Goal: Task Accomplishment & Management: Complete application form

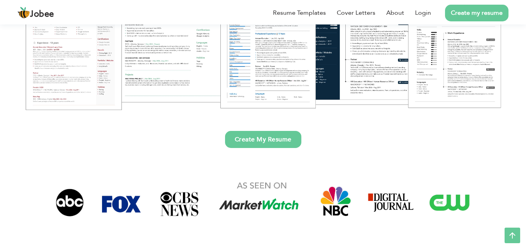
scroll to position [195, 0]
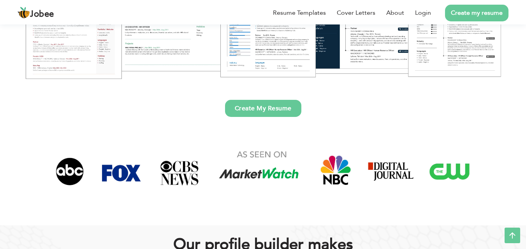
click at [276, 108] on link "Create My Resume" at bounding box center [263, 108] width 76 height 17
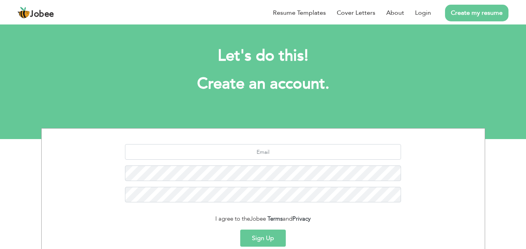
scroll to position [74, 0]
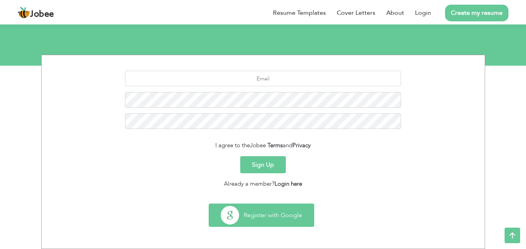
click at [254, 212] on button "Register with Google" at bounding box center [261, 215] width 105 height 23
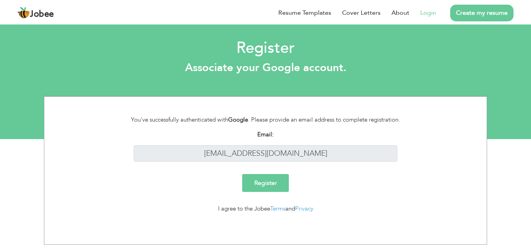
click at [279, 179] on input "Register" at bounding box center [265, 183] width 47 height 18
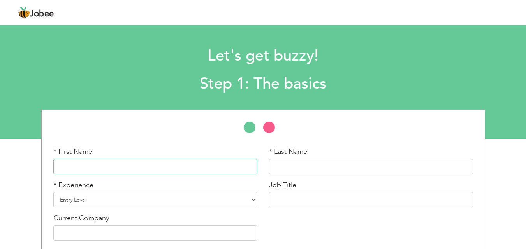
click at [88, 171] on input "text" at bounding box center [155, 167] width 204 height 16
type input "fatima"
click at [290, 163] on input "text" at bounding box center [371, 167] width 204 height 16
type input "saeed"
click at [119, 196] on select "Entry Level Less than 1 Year 1 Year 2 Years 3 Years 4 Years 5 Years 6 Years 7 Y…" at bounding box center [155, 200] width 204 height 16
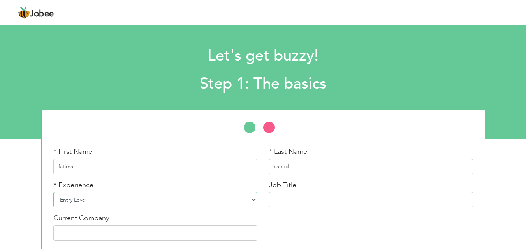
click at [53, 192] on select "Entry Level Less than 1 Year 1 Year 2 Years 3 Years 4 Years 5 Years 6 Years 7 Y…" at bounding box center [155, 200] width 204 height 16
click at [300, 202] on input "text" at bounding box center [371, 200] width 204 height 16
type input "social media marketing expert"
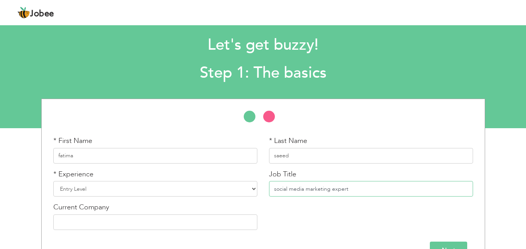
scroll to position [33, 0]
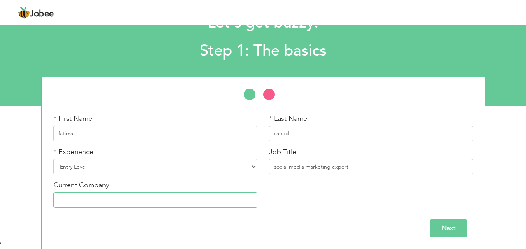
drag, startPoint x: 89, startPoint y: 196, endPoint x: 132, endPoint y: 197, distance: 43.2
click at [132, 197] on input "text" at bounding box center [155, 201] width 204 height 16
drag, startPoint x: 105, startPoint y: 193, endPoint x: 105, endPoint y: 205, distance: 11.7
click at [105, 205] on input "text" at bounding box center [155, 201] width 204 height 16
click at [76, 200] on input "text" at bounding box center [155, 201] width 204 height 16
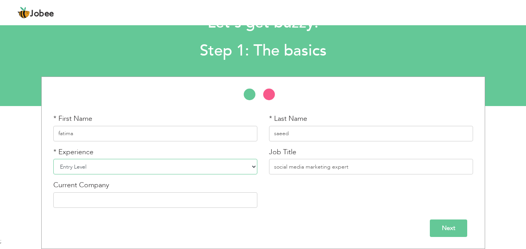
click at [254, 167] on select "Entry Level Less than 1 Year 1 Year 2 Years 3 Years 4 Years 5 Years 6 Years 7 Y…" at bounding box center [155, 167] width 204 height 16
click at [240, 179] on div "* Experience Entry Level Less than 1 Year 1 Year 2 Years 3 Years 4 Years 5 Year…" at bounding box center [155, 163] width 216 height 33
click at [179, 202] on input "text" at bounding box center [155, 201] width 204 height 16
type input "freelance"
click at [438, 230] on input "Next" at bounding box center [447, 229] width 37 height 18
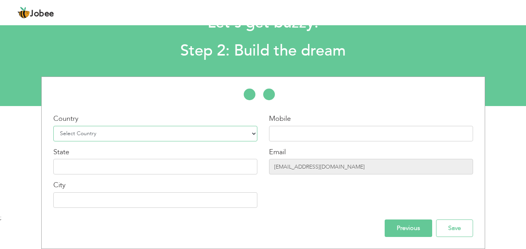
click at [96, 134] on select "Select Country Afghanistan Albania Algeria American Samoa Andorra Angola Anguil…" at bounding box center [155, 134] width 204 height 16
select select "166"
click at [53, 126] on select "Select Country Afghanistan Albania Algeria American Samoa Andorra Angola Anguil…" at bounding box center [155, 134] width 204 height 16
click at [114, 171] on input "text" at bounding box center [155, 167] width 204 height 16
type input "l"
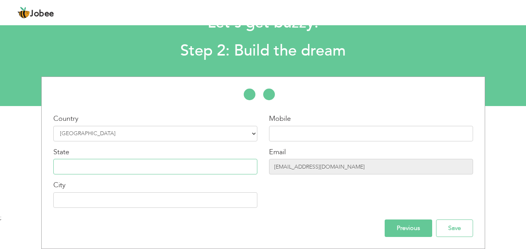
type input "p"
type input "punjab"
click at [111, 196] on input "text" at bounding box center [155, 201] width 204 height 16
type input "lahore"
click at [289, 138] on input "text" at bounding box center [371, 134] width 204 height 16
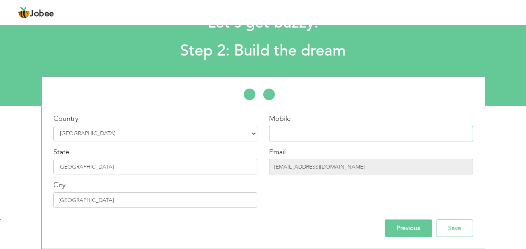
type input "03060492491"
click at [456, 224] on input "Save" at bounding box center [454, 229] width 37 height 18
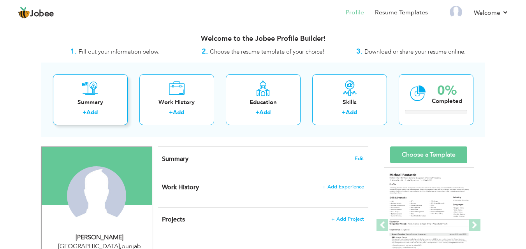
click at [91, 110] on link "Add" at bounding box center [91, 113] width 11 height 8
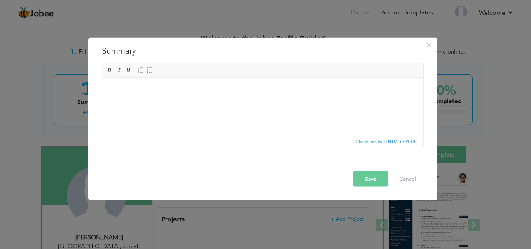
click at [142, 94] on html at bounding box center [262, 90] width 321 height 24
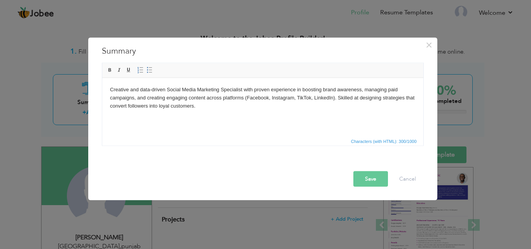
click at [372, 181] on button "Save" at bounding box center [371, 179] width 35 height 16
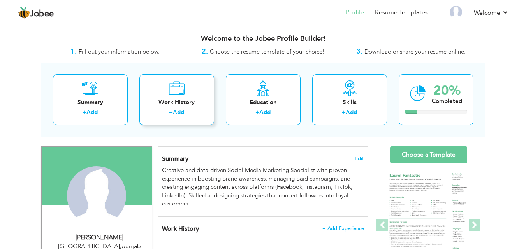
click at [177, 113] on link "Add" at bounding box center [178, 113] width 11 height 8
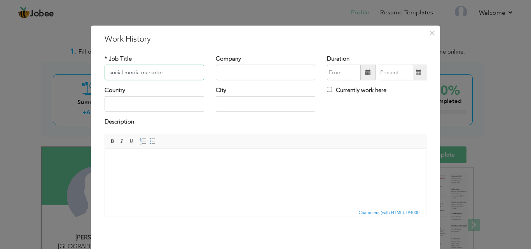
type input "social media marketer"
click at [231, 71] on input "text" at bounding box center [266, 73] width 100 height 16
type input "brand creaters"
click at [340, 76] on input "08/2025" at bounding box center [343, 73] width 33 height 16
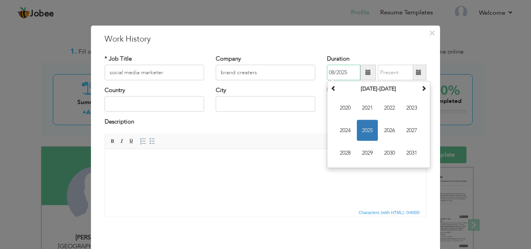
click at [330, 72] on input "08/2025" at bounding box center [343, 73] width 33 height 16
click at [332, 72] on input "08/2025" at bounding box center [343, 73] width 33 height 16
type input "02/2025"
type input "08/2025"
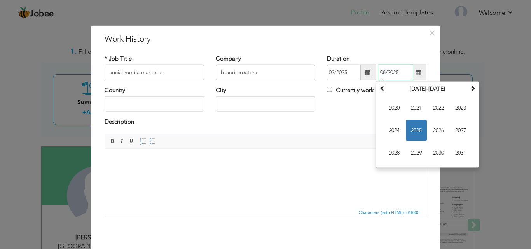
click at [395, 72] on input "08/2025" at bounding box center [395, 73] width 35 height 16
click at [358, 135] on span "Editor toolbars Basic Styles Bold Italic Underline Paragraph Insert/Remove Numb…" at bounding box center [265, 141] width 321 height 15
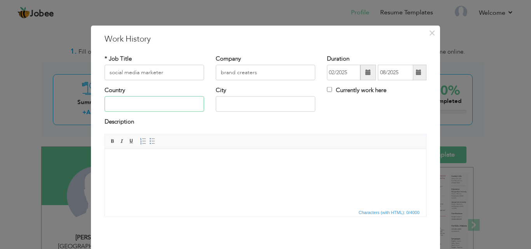
click at [136, 102] on input "text" at bounding box center [155, 104] width 100 height 16
type input "Pakistan"
type input "Lahore, Pakistan"
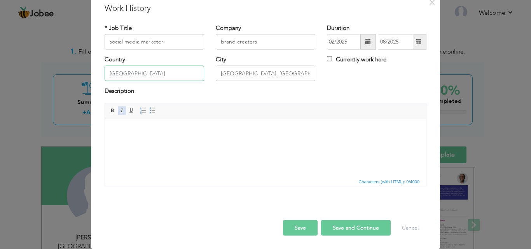
click at [119, 111] on span at bounding box center [122, 110] width 6 height 6
drag, startPoint x: 109, startPoint y: 112, endPoint x: 16, endPoint y: 0, distance: 145.3
click at [110, 112] on span at bounding box center [113, 110] width 6 height 6
click at [120, 112] on span at bounding box center [122, 110] width 6 height 6
click at [112, 111] on span at bounding box center [113, 110] width 6 height 6
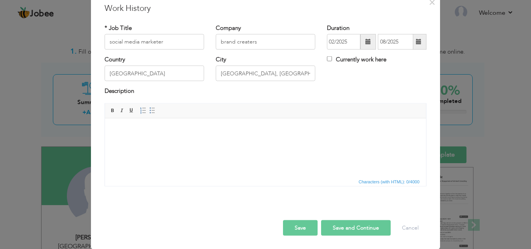
click at [360, 228] on button "Save and Continue" at bounding box center [356, 228] width 70 height 16
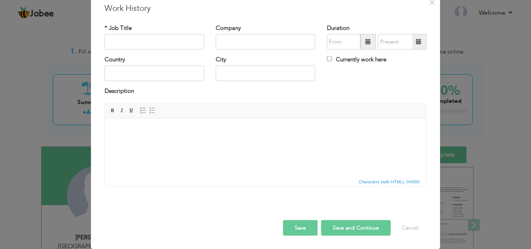
click at [301, 221] on button "Save" at bounding box center [300, 228] width 35 height 16
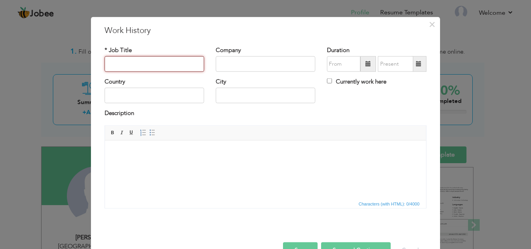
scroll to position [0, 0]
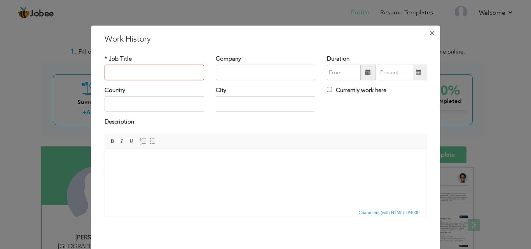
click at [431, 30] on span "×" at bounding box center [432, 33] width 7 height 14
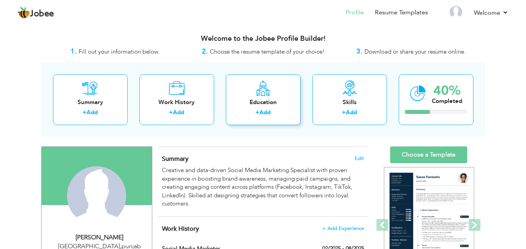
click at [263, 112] on link "Add" at bounding box center [264, 113] width 11 height 8
radio input "true"
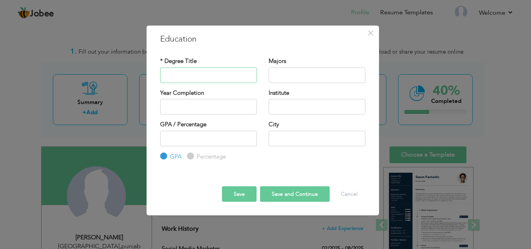
click at [207, 79] on input "text" at bounding box center [208, 75] width 97 height 16
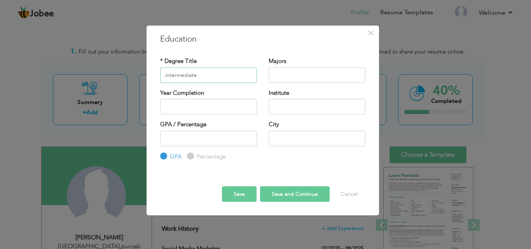
type input "intermediate"
click at [296, 77] on input "text" at bounding box center [317, 75] width 97 height 16
type input "fine arts"
type input "2025"
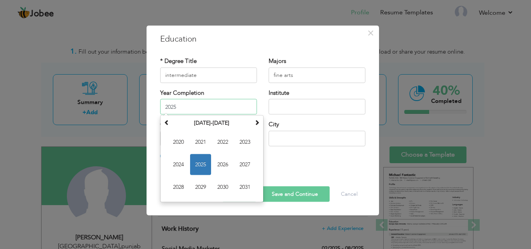
click at [223, 112] on input "2025" at bounding box center [208, 107] width 97 height 16
click at [284, 109] on input "text" at bounding box center [317, 107] width 97 height 16
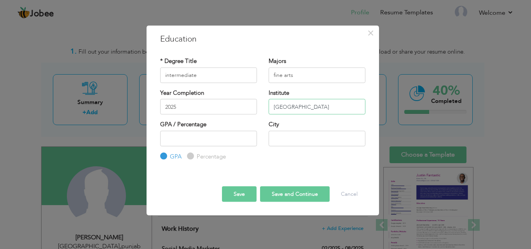
type input "lahore college for women university"
click at [207, 145] on input "number" at bounding box center [208, 139] width 97 height 16
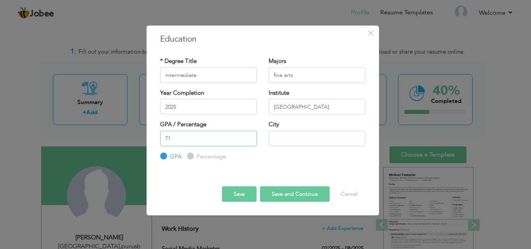
click at [248, 137] on input "71" at bounding box center [208, 139] width 97 height 16
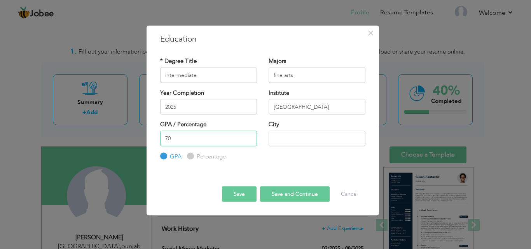
type input "70"
click at [247, 141] on input "70" at bounding box center [208, 139] width 97 height 16
click at [281, 138] on input "text" at bounding box center [317, 139] width 97 height 16
type input "Lahore, Pakistan"
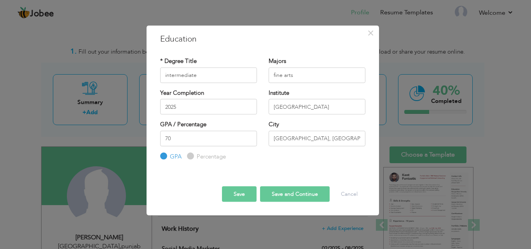
click at [288, 195] on button "Save and Continue" at bounding box center [295, 195] width 70 height 16
click at [195, 155] on label "Percentage" at bounding box center [210, 156] width 31 height 8
click at [192, 155] on input "Percentage" at bounding box center [189, 156] width 5 height 5
radio input "true"
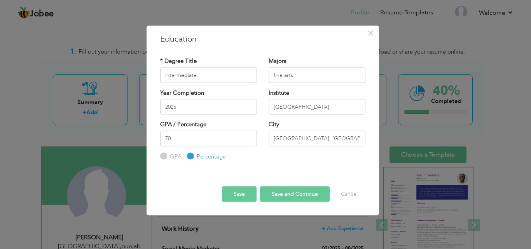
click at [292, 196] on button "Save and Continue" at bounding box center [295, 195] width 70 height 16
radio input "true"
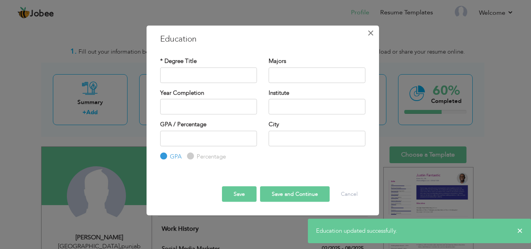
click at [372, 33] on span "×" at bounding box center [371, 33] width 7 height 14
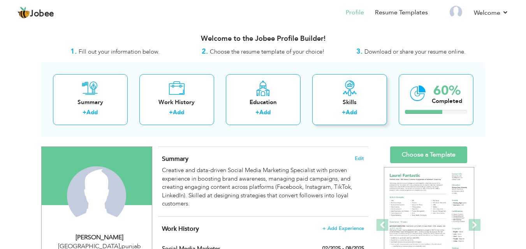
click at [352, 113] on link "Add" at bounding box center [350, 113] width 11 height 8
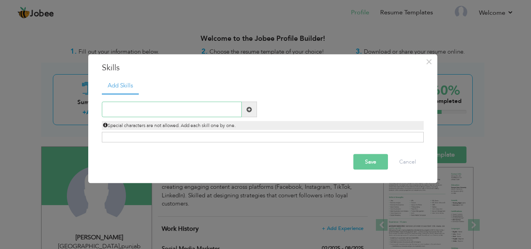
click at [117, 112] on input "text" at bounding box center [172, 110] width 140 height 16
click at [145, 107] on input "text" at bounding box center [172, 110] width 140 height 16
paste input "Social Media Management (Facebook, Instagram, TikT"
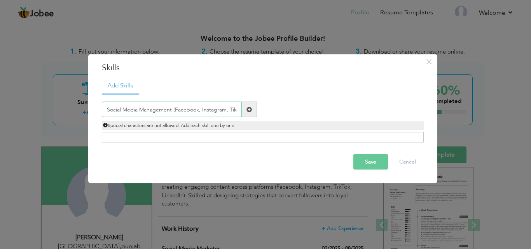
scroll to position [0, 2]
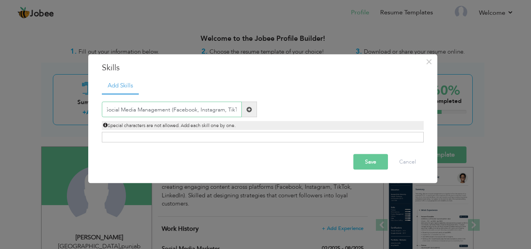
type input "Social Media Management (Facebook, Instagram, TikT"
click at [359, 163] on button "Save" at bounding box center [371, 162] width 35 height 16
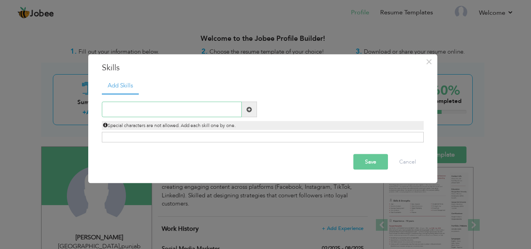
click at [147, 110] on input "text" at bounding box center [172, 110] width 140 height 16
click at [127, 134] on div "Click on , to mark skill as primary." at bounding box center [263, 137] width 322 height 11
click at [125, 136] on div "Click on , to mark skill as primary." at bounding box center [263, 137] width 322 height 11
click at [117, 109] on input "text" at bounding box center [172, 110] width 140 height 16
paste input "Social Media Management (Facebook, Instagram, TikT"
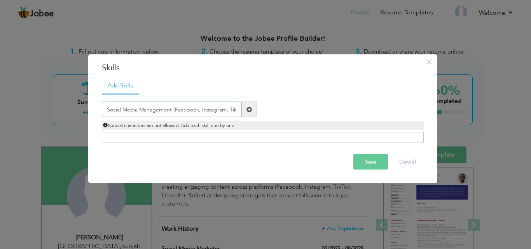
scroll to position [0, 2]
type input "Social Media Management (Facebook, Instagram, TikT"
click at [248, 110] on span at bounding box center [249, 109] width 5 height 5
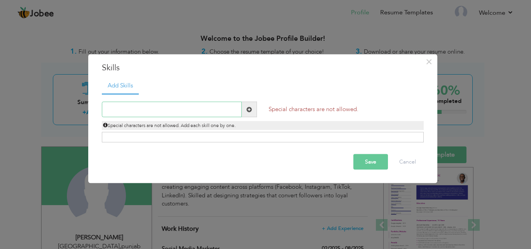
click at [170, 111] on input "text" at bounding box center [172, 110] width 140 height 16
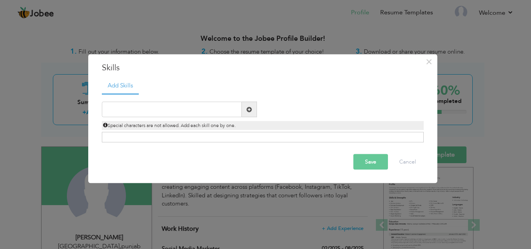
click at [144, 139] on div "Click on , to mark skill as primary." at bounding box center [263, 137] width 322 height 11
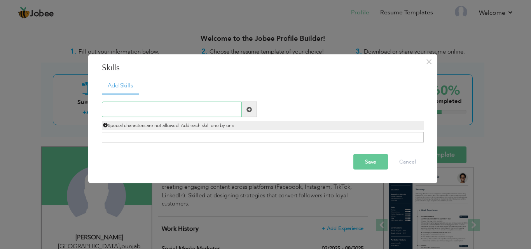
click at [116, 104] on input "text" at bounding box center [172, 110] width 140 height 16
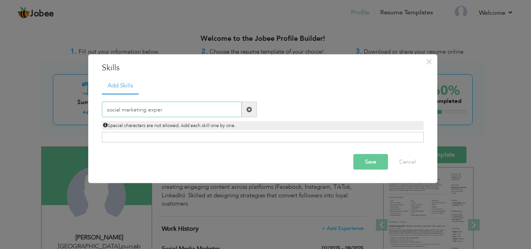
type input "social marketing expert"
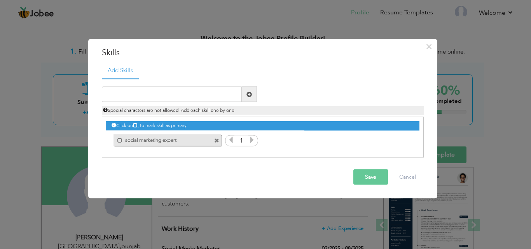
click at [255, 140] on icon at bounding box center [252, 140] width 7 height 7
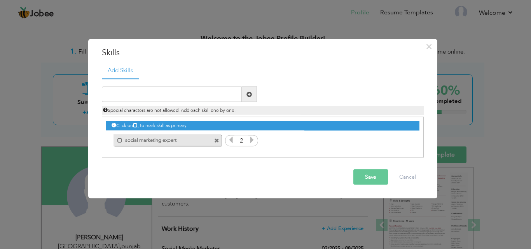
click at [255, 140] on icon at bounding box center [252, 140] width 7 height 7
click at [231, 141] on icon at bounding box center [231, 140] width 7 height 7
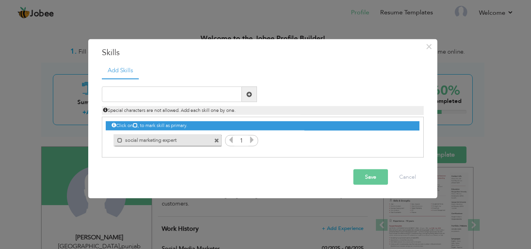
click at [231, 141] on icon at bounding box center [231, 140] width 7 height 7
click at [252, 140] on icon at bounding box center [252, 140] width 7 height 7
click at [231, 140] on icon at bounding box center [231, 140] width 7 height 7
click at [144, 92] on input "text" at bounding box center [172, 95] width 140 height 16
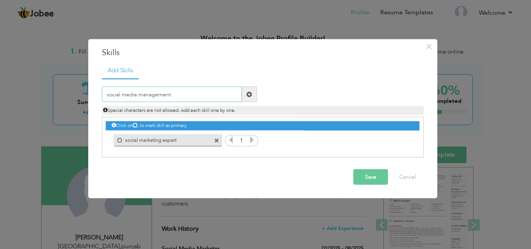
type input "social media management"
click at [364, 181] on button "Save" at bounding box center [371, 178] width 35 height 16
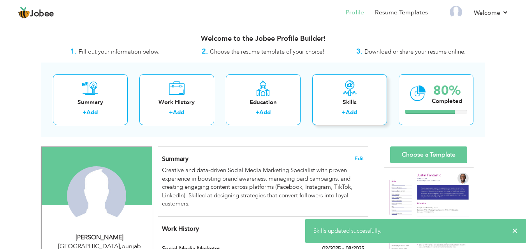
click at [355, 113] on link "Add" at bounding box center [350, 113] width 11 height 8
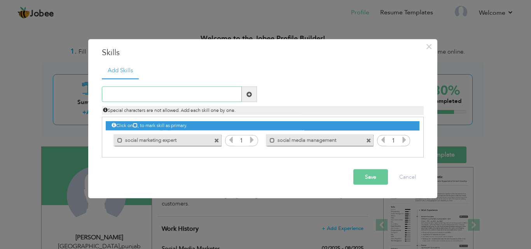
click at [189, 88] on input "text" at bounding box center [172, 95] width 140 height 16
click at [186, 99] on input "text" at bounding box center [172, 95] width 140 height 16
paste input "Paid Advertisements Facebook & Instagram Ads Manag"
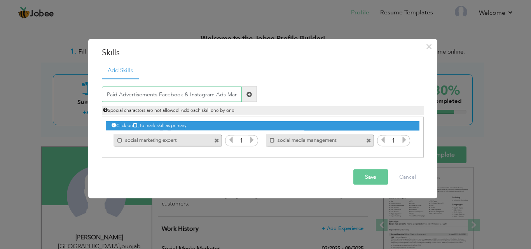
scroll to position [0, 5]
type input "Paid Advertisements Facebook & Instagram Ads Manag"
click at [373, 182] on button "Save" at bounding box center [371, 178] width 35 height 16
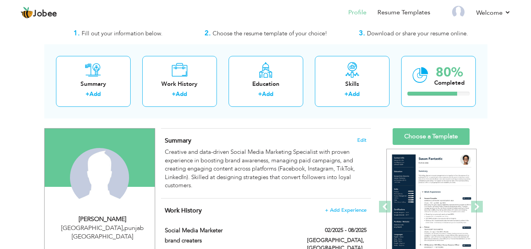
scroll to position [0, 0]
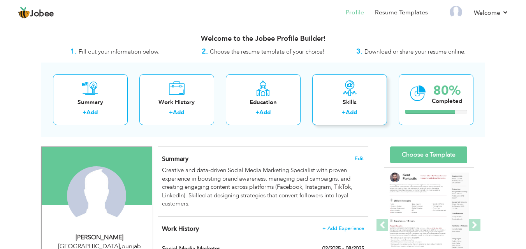
click at [352, 116] on link "Add" at bounding box center [350, 113] width 11 height 8
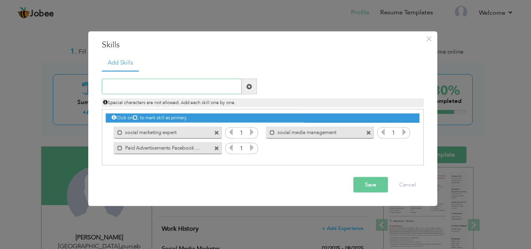
click at [198, 84] on input "text" at bounding box center [172, 87] width 140 height 16
paste input "Marketing Optimization (Target Audience, Budget Op"
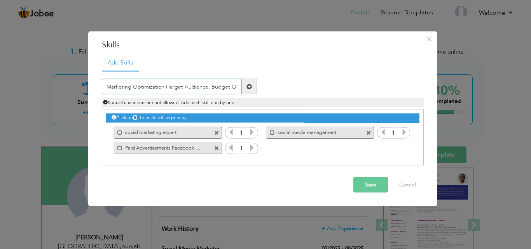
type input "Marketing Optimization (Target Audience, Budget Op"
click at [371, 186] on button "Save" at bounding box center [371, 185] width 35 height 16
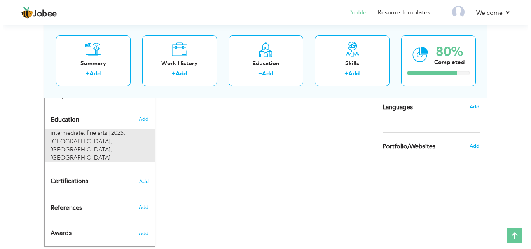
scroll to position [327, 0]
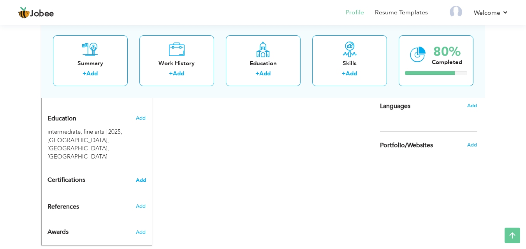
click at [140, 178] on span "Add" at bounding box center [141, 180] width 10 height 5
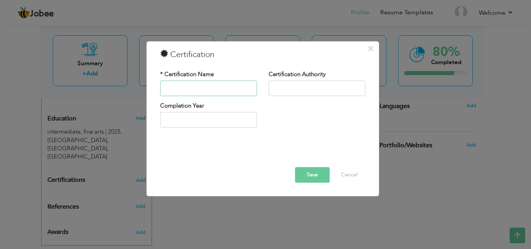
click at [224, 88] on input "text" at bounding box center [208, 89] width 97 height 16
click at [275, 91] on input "text" at bounding box center [317, 89] width 97 height 16
click at [223, 88] on input "text" at bounding box center [208, 89] width 97 height 16
type input "Social Media Marketing Fundamentals"
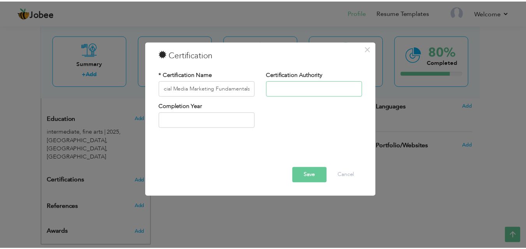
scroll to position [0, 0]
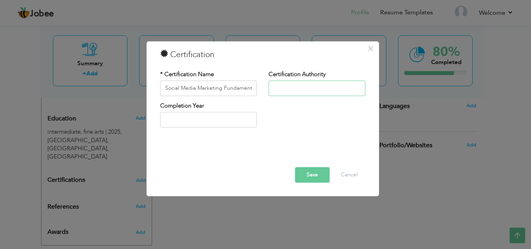
click at [282, 89] on input "text" at bounding box center [317, 89] width 97 height 16
type input "pny"
type input "2025"
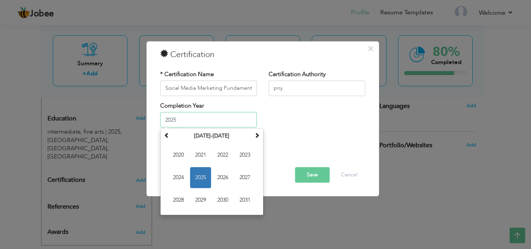
click at [210, 121] on input "2025" at bounding box center [208, 120] width 97 height 16
click at [199, 174] on span "2025" at bounding box center [200, 178] width 21 height 21
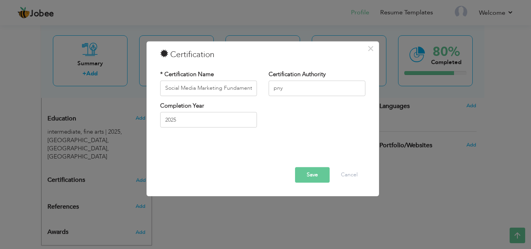
click at [316, 179] on button "Save" at bounding box center [312, 175] width 35 height 16
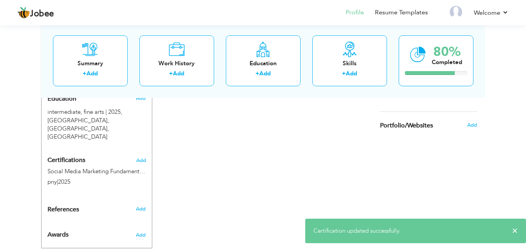
scroll to position [350, 0]
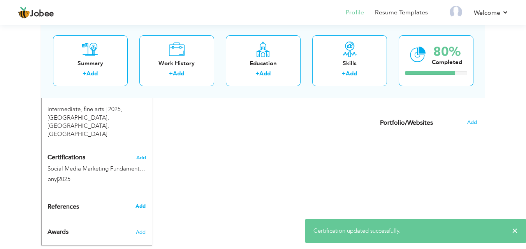
click at [145, 203] on span "Add" at bounding box center [140, 206] width 10 height 7
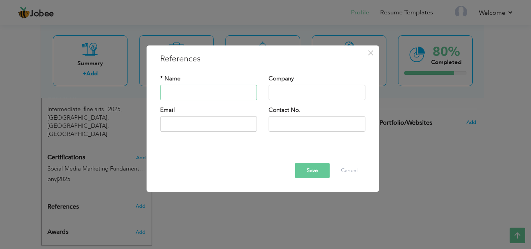
click at [211, 94] on input "text" at bounding box center [208, 93] width 97 height 16
type input "t"
type input "Taqi saeed"
click at [317, 92] on input "text" at bounding box center [317, 93] width 97 height 16
type input "brand creators"
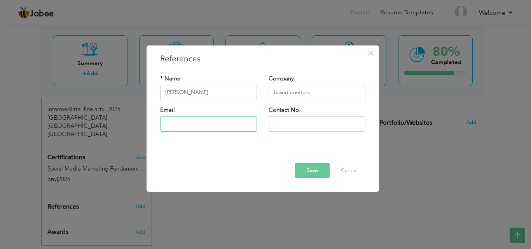
click at [211, 122] on input "text" at bounding box center [208, 124] width 97 height 16
click at [290, 122] on input "text" at bounding box center [317, 124] width 97 height 16
type input "03096619198"
click at [169, 124] on input "text" at bounding box center [208, 124] width 97 height 16
paste input "taqisaeed04@gmail.com"
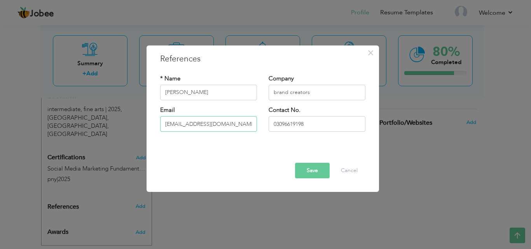
type input "taqisaeed04@gmail.com"
click at [319, 169] on button "Save" at bounding box center [312, 171] width 35 height 16
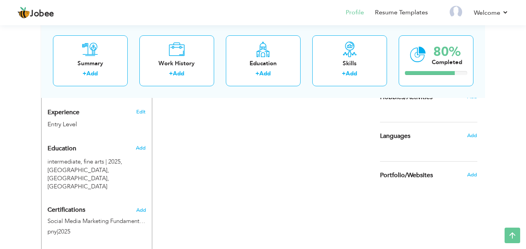
scroll to position [308, 0]
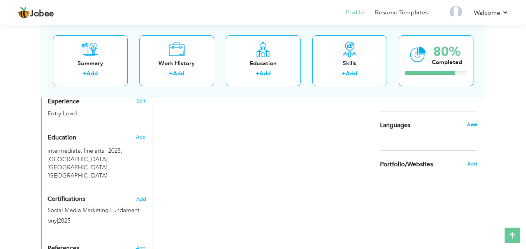
click at [471, 122] on span "Add" at bounding box center [471, 124] width 10 height 7
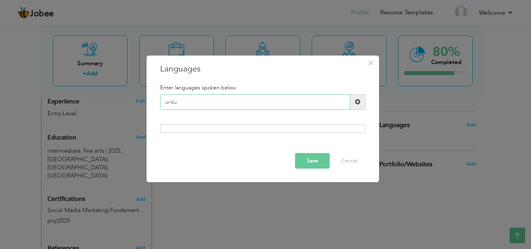
type input "urdu"
click at [362, 103] on span at bounding box center [358, 103] width 15 height 16
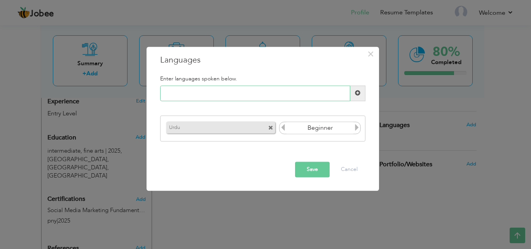
click at [291, 95] on input "text" at bounding box center [255, 94] width 190 height 16
type input "english"
click at [319, 170] on button "Save" at bounding box center [312, 170] width 35 height 16
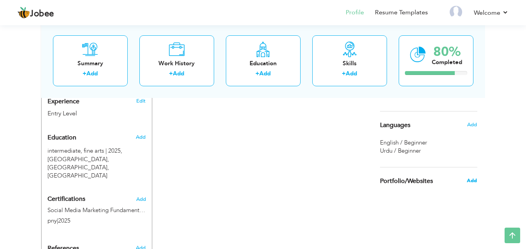
click at [468, 179] on span "Add" at bounding box center [471, 180] width 10 height 7
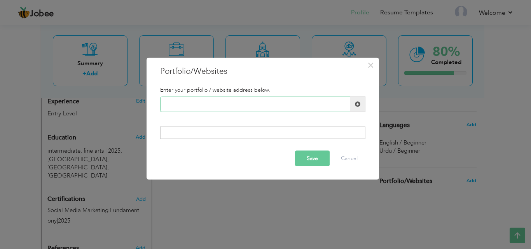
click at [244, 101] on input "text" at bounding box center [255, 104] width 190 height 16
paste input "https://www.instagram.com/brandcreaterz_?igsh=dHU5aDN5Z3h0bDNq"
type input "https://www.instagram.com/brandcreaterz_?igsh=dHU5aDN5Z3h0bDNq"
click at [309, 159] on button "Save" at bounding box center [312, 159] width 35 height 16
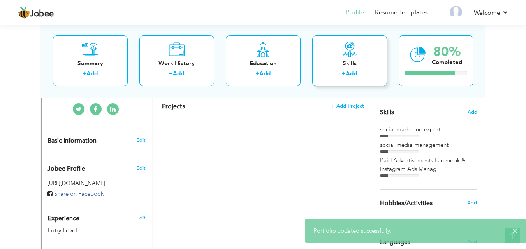
scroll to position [114, 0]
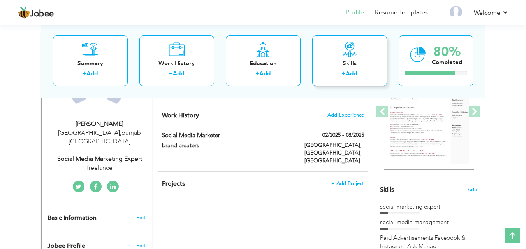
click at [352, 77] on div "+ Add" at bounding box center [349, 75] width 62 height 10
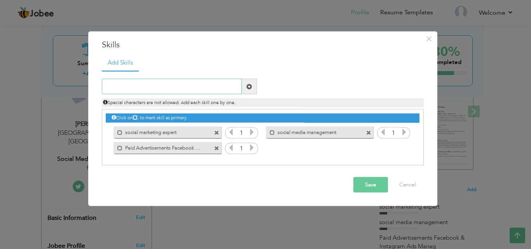
click at [195, 91] on input "text" at bounding box center [172, 87] width 140 height 16
click at [155, 89] on input "text" at bounding box center [172, 87] width 140 height 16
type input "content creation canva capcut photoshop whisk imag"
click at [253, 88] on span at bounding box center [249, 87] width 15 height 16
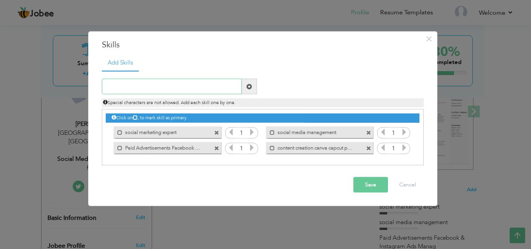
click at [123, 89] on input "text" at bounding box center [172, 87] width 140 height 16
type input "social media analytics and reporting"
click at [244, 87] on span at bounding box center [249, 87] width 15 height 16
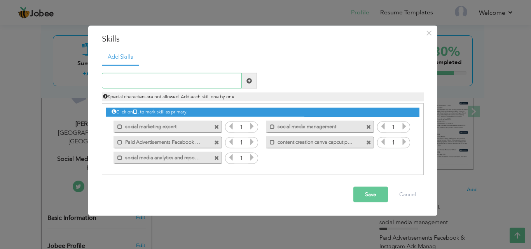
click at [153, 82] on input "text" at bounding box center [172, 81] width 140 height 16
type input "marketing optimization"
drag, startPoint x: 251, startPoint y: 81, endPoint x: 224, endPoint y: 77, distance: 26.7
click at [251, 81] on span at bounding box center [249, 80] width 5 height 5
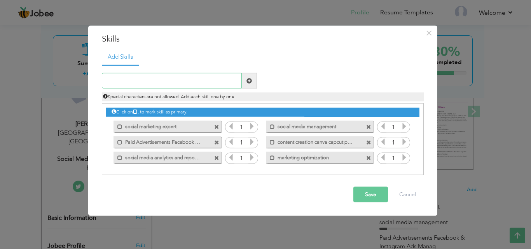
click at [168, 81] on input "text" at bounding box center [172, 81] width 140 height 16
type input "targeting audiance"
click at [247, 81] on span at bounding box center [249, 80] width 5 height 5
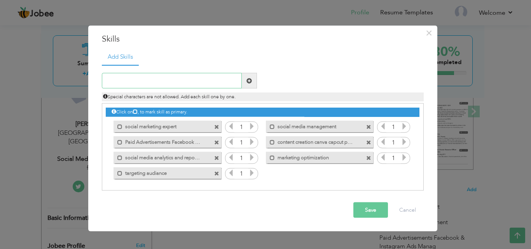
click at [177, 84] on input "text" at bounding box center [172, 81] width 140 height 16
type input "budget optimization"
click at [250, 80] on span at bounding box center [249, 80] width 5 height 5
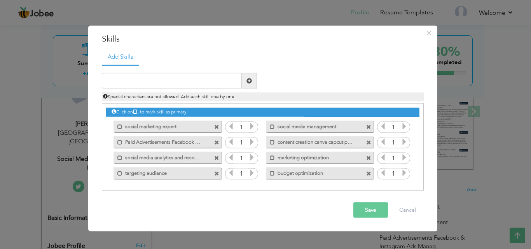
click at [366, 212] on button "Save" at bounding box center [371, 211] width 35 height 16
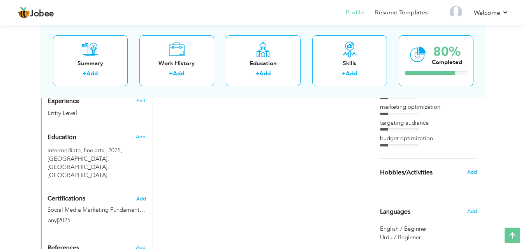
scroll to position [308, 0]
click at [407, 171] on span "Hobbies/Activities" at bounding box center [406, 173] width 53 height 7
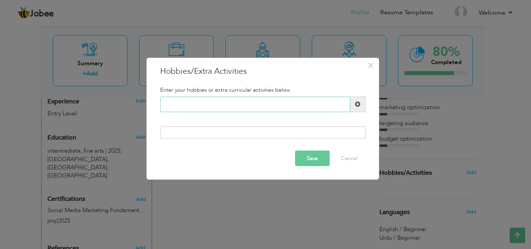
click at [273, 103] on input "text" at bounding box center [255, 104] width 190 height 16
drag, startPoint x: 328, startPoint y: 99, endPoint x: 358, endPoint y: 103, distance: 31.0
type input "drawing"
click at [358, 103] on span at bounding box center [357, 104] width 5 height 5
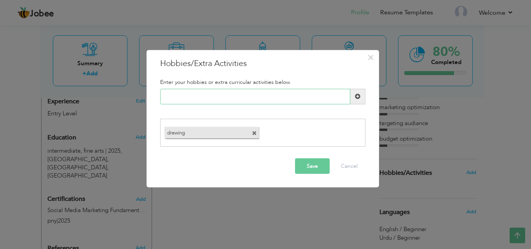
click at [270, 102] on input "text" at bounding box center [255, 97] width 190 height 16
type input "crocheting"
click at [360, 94] on span at bounding box center [357, 96] width 5 height 5
click at [268, 91] on input "text" at bounding box center [255, 97] width 190 height 16
type input "cooking"
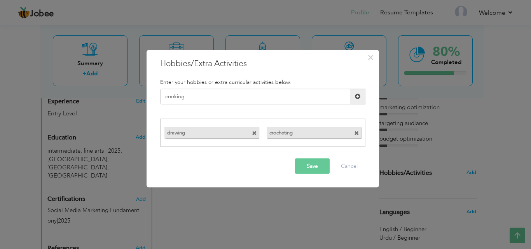
click at [358, 100] on span at bounding box center [358, 97] width 15 height 16
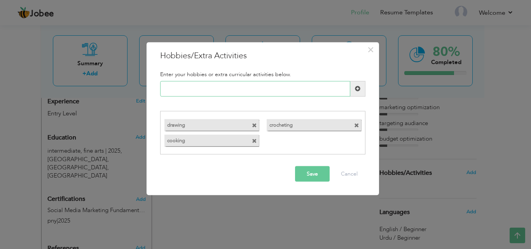
click at [244, 89] on input "text" at bounding box center [255, 89] width 190 height 16
type input "photography and editing"
click at [356, 84] on span at bounding box center [358, 89] width 15 height 16
click at [292, 103] on div "Enter your hobbies or extra curricular activities below. Duplicate entry drawin…" at bounding box center [262, 112] width 217 height 95
click at [291, 87] on input "text" at bounding box center [255, 89] width 190 height 16
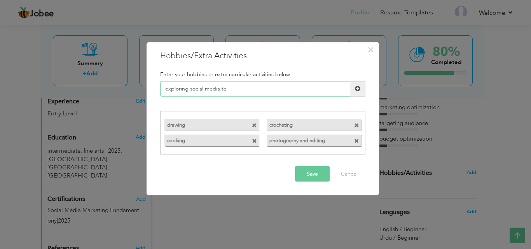
click at [259, 88] on input "exploring social media te" at bounding box center [255, 89] width 190 height 16
click at [260, 88] on input "exploring social media tr" at bounding box center [255, 89] width 190 height 16
click at [238, 90] on input "exploring social media tr" at bounding box center [255, 89] width 190 height 16
click at [234, 93] on input "exploring social media" at bounding box center [255, 89] width 190 height 16
click at [189, 89] on input "exploring social media" at bounding box center [255, 89] width 190 height 16
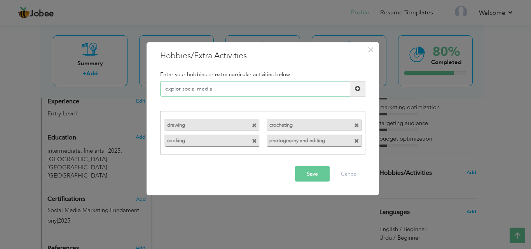
click at [219, 87] on input "explor social media" at bounding box center [255, 89] width 190 height 16
type input "explor social media trend"
click at [356, 91] on span at bounding box center [357, 88] width 5 height 5
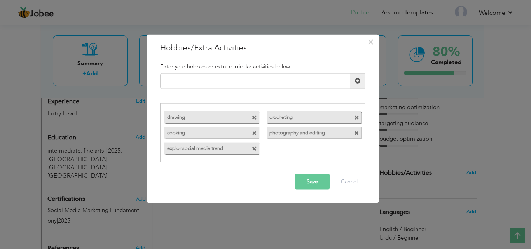
click at [313, 189] on button "Save" at bounding box center [312, 182] width 35 height 16
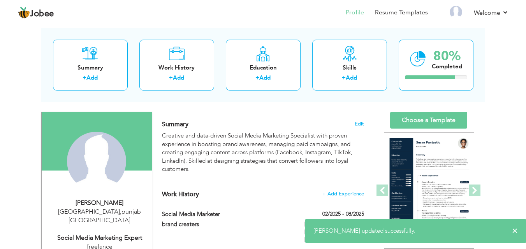
scroll to position [0, 0]
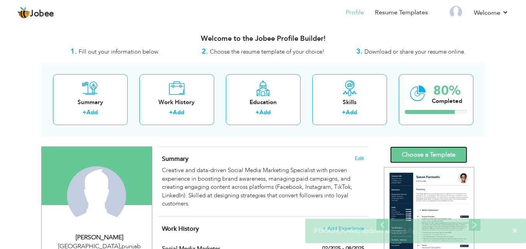
click at [420, 152] on link "Choose a Template" at bounding box center [428, 155] width 77 height 17
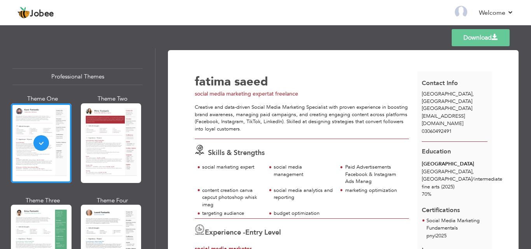
click at [199, 81] on span "fatima" at bounding box center [213, 82] width 36 height 16
click at [197, 82] on span "fatima" at bounding box center [213, 82] width 36 height 16
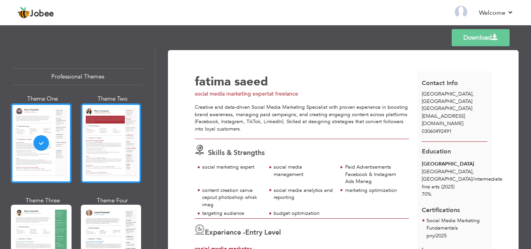
click at [123, 151] on div at bounding box center [111, 143] width 61 height 80
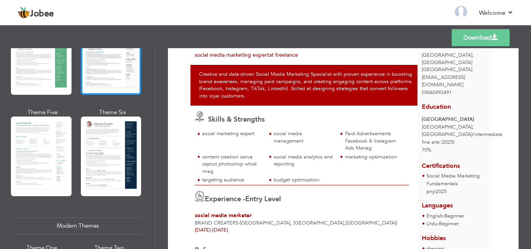
scroll to position [195, 0]
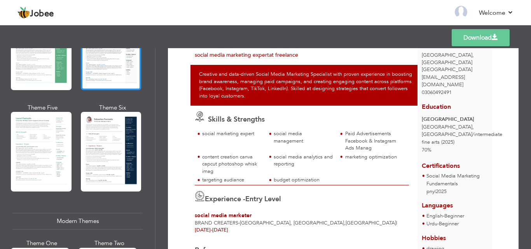
click at [101, 162] on div at bounding box center [111, 152] width 61 height 80
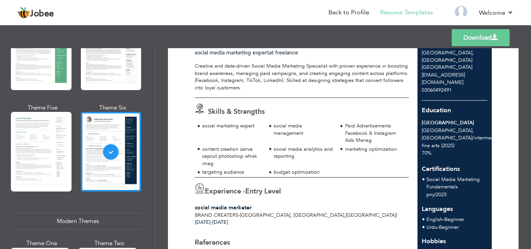
scroll to position [39, 0]
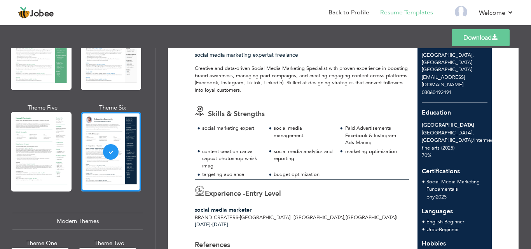
click at [326, 174] on div "budget optimization" at bounding box center [304, 174] width 60 height 7
click at [323, 174] on div "budget optimization" at bounding box center [304, 174] width 60 height 7
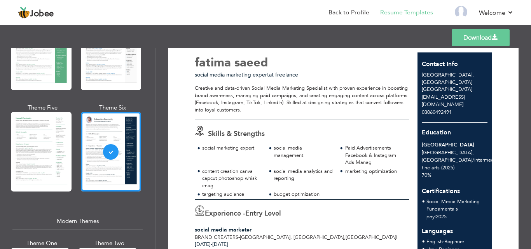
scroll to position [0, 0]
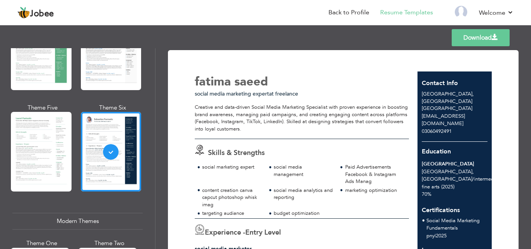
click at [441, 103] on div "lahore , punjab Pakistan" at bounding box center [455, 102] width 74 height 22
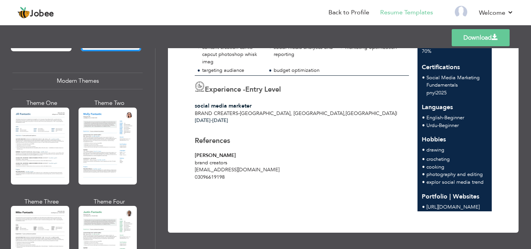
scroll to position [272, 0]
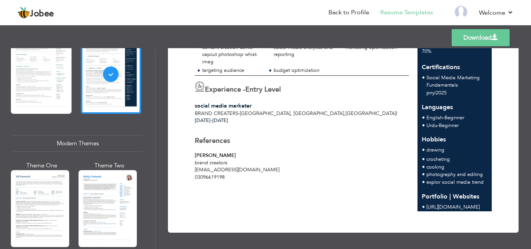
click at [70, 138] on div "Modern Themes" at bounding box center [77, 143] width 130 height 17
click at [98, 135] on div "Modern Themes" at bounding box center [77, 143] width 130 height 17
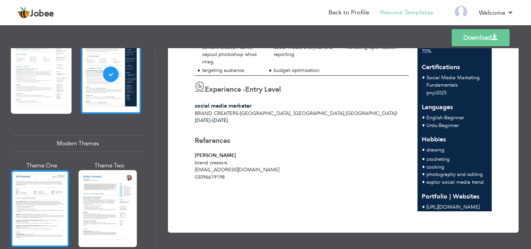
click at [23, 193] on div at bounding box center [40, 208] width 58 height 77
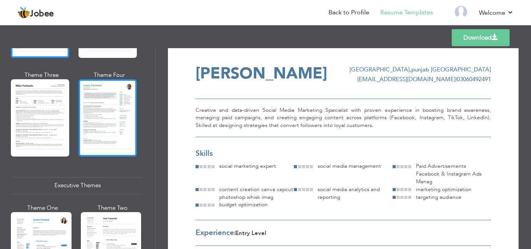
scroll to position [506, 0]
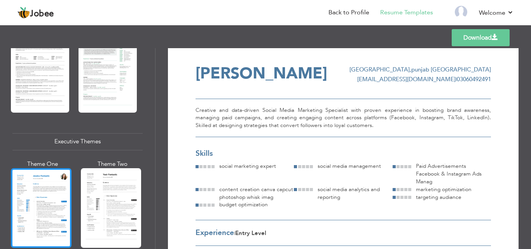
click at [22, 201] on div at bounding box center [41, 208] width 61 height 80
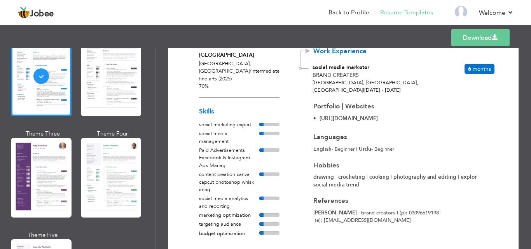
scroll to position [661, 0]
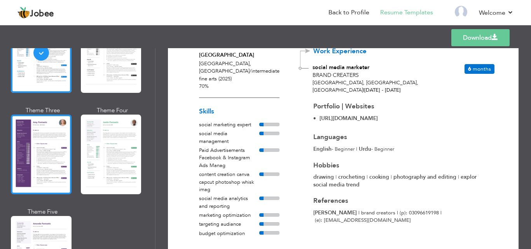
click at [52, 170] on div at bounding box center [41, 155] width 61 height 80
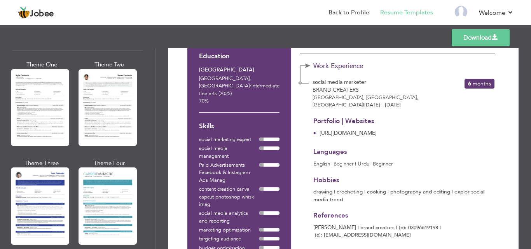
scroll to position [117, 0]
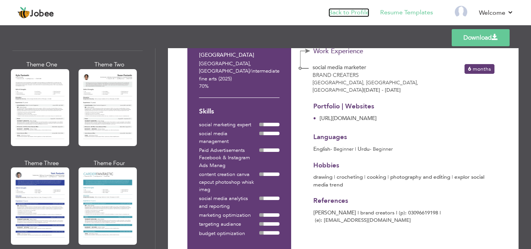
click at [347, 11] on link "Back to Profile" at bounding box center [349, 12] width 41 height 9
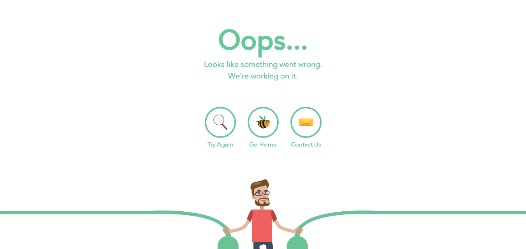
click at [269, 131] on li "Go Home" at bounding box center [262, 128] width 31 height 42
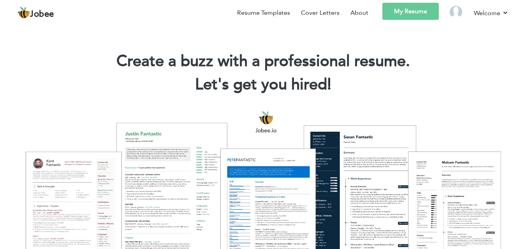
click at [398, 16] on link "My Resume" at bounding box center [410, 11] width 56 height 17
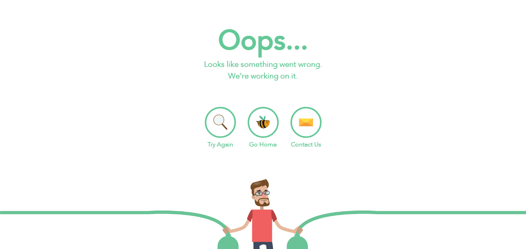
click at [256, 129] on li "Go Home" at bounding box center [262, 128] width 31 height 42
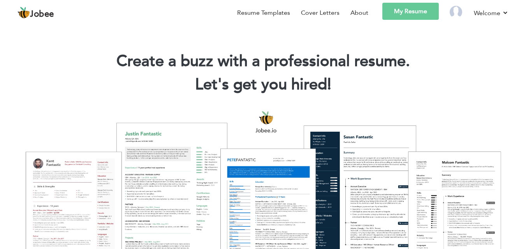
click at [348, 165] on div at bounding box center [263, 192] width 514 height 182
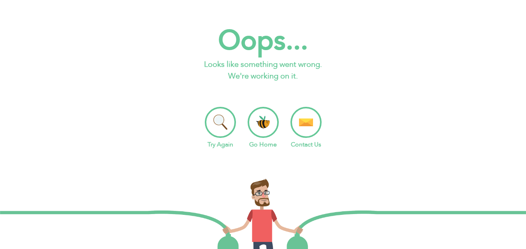
click at [232, 132] on li "Try Again" at bounding box center [220, 128] width 31 height 42
click at [275, 121] on li "Go Home" at bounding box center [262, 128] width 31 height 42
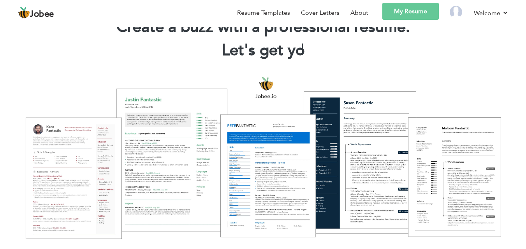
scroll to position [39, 0]
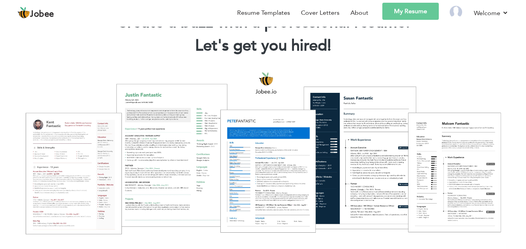
click at [371, 139] on div at bounding box center [263, 153] width 514 height 182
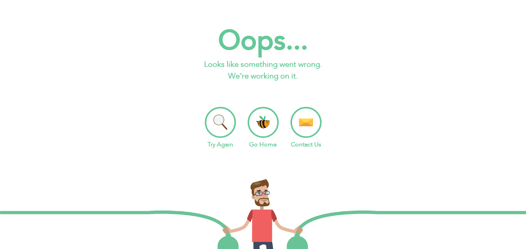
click at [266, 119] on li "Go Home" at bounding box center [262, 128] width 31 height 42
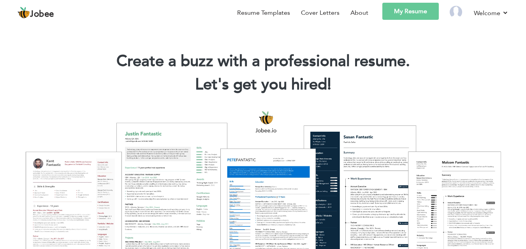
click at [255, 200] on div at bounding box center [263, 192] width 514 height 182
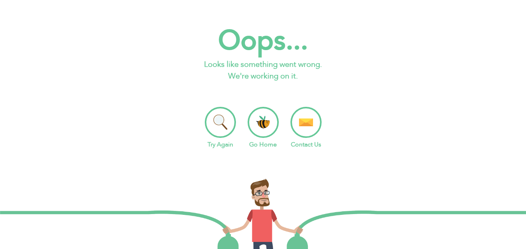
click at [213, 127] on li "Try Again" at bounding box center [220, 128] width 31 height 42
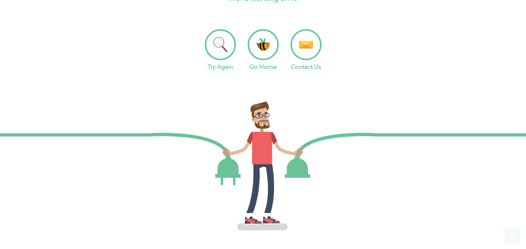
scroll to position [87, 0]
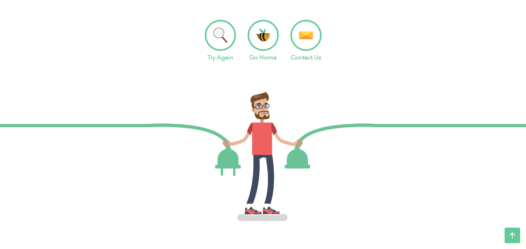
click at [254, 45] on li "Go Home" at bounding box center [262, 41] width 31 height 42
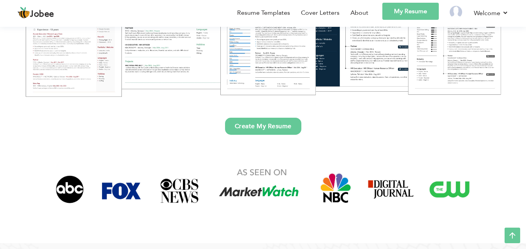
scroll to position [156, 0]
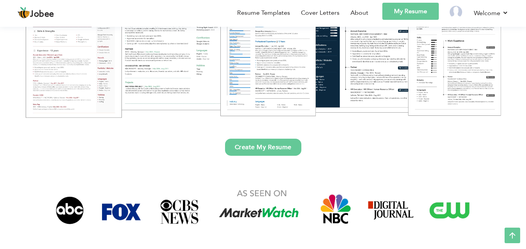
click at [262, 144] on link "Create My Resume" at bounding box center [263, 147] width 76 height 17
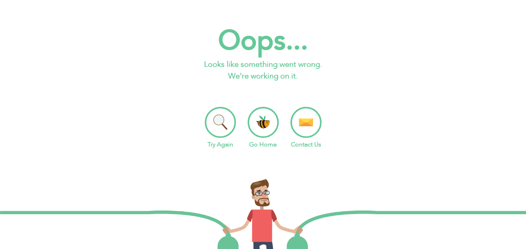
click at [261, 112] on li "Go Home" at bounding box center [262, 128] width 31 height 42
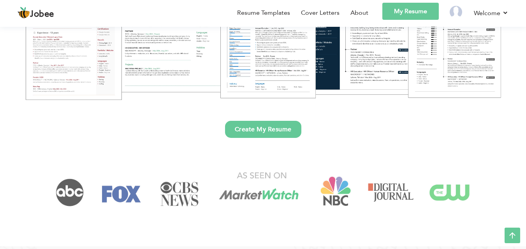
scroll to position [195, 0]
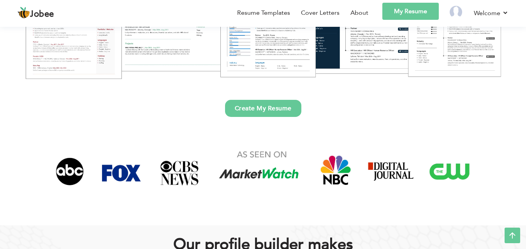
click at [275, 105] on link "Create My Resume" at bounding box center [263, 108] width 76 height 17
